Goal: Task Accomplishment & Management: Use online tool/utility

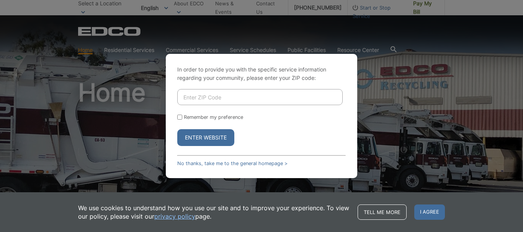
click at [245, 92] on input "Enter ZIP Code" at bounding box center [259, 97] width 165 height 16
type input "92078"
click at [205, 137] on button "Enter Website" at bounding box center [205, 137] width 57 height 17
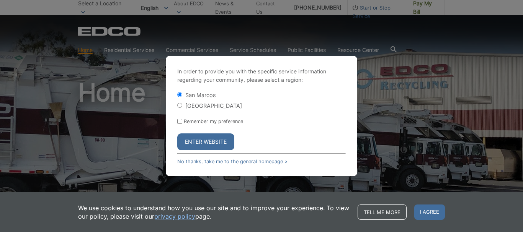
click at [205, 137] on button "Enter Website" at bounding box center [205, 142] width 57 height 17
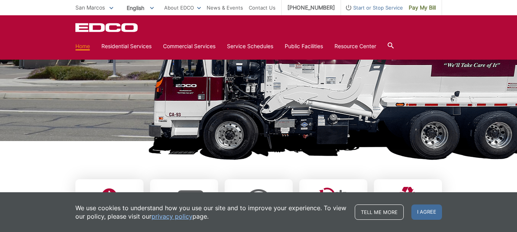
scroll to position [184, 0]
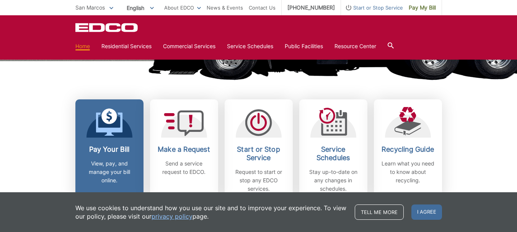
click at [106, 176] on p "View, pay, and manage your bill online." at bounding box center [109, 172] width 57 height 25
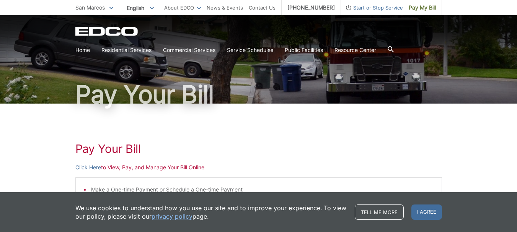
scroll to position [31, 0]
click at [93, 167] on link "Click Here" at bounding box center [88, 167] width 26 height 8
